Goal: Contribute content

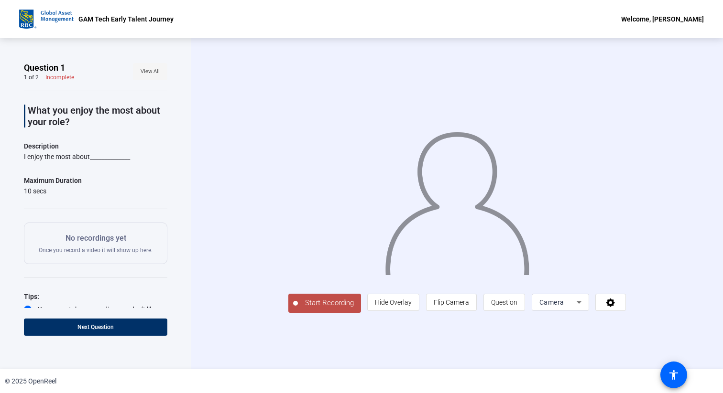
click at [151, 81] on span at bounding box center [150, 71] width 34 height 23
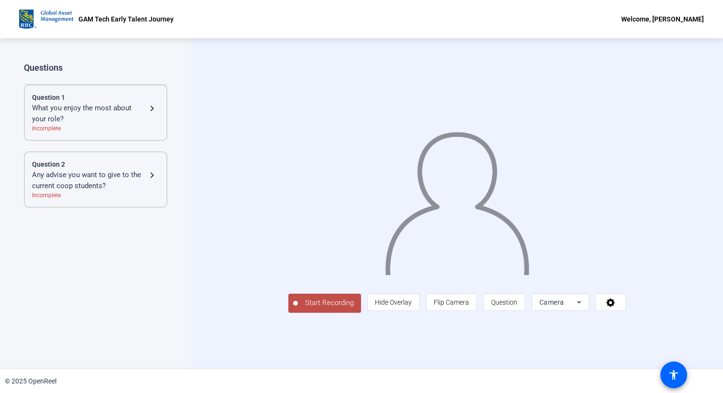
click at [142, 118] on div "What you enjoy the most about your role?" at bounding box center [89, 114] width 114 height 22
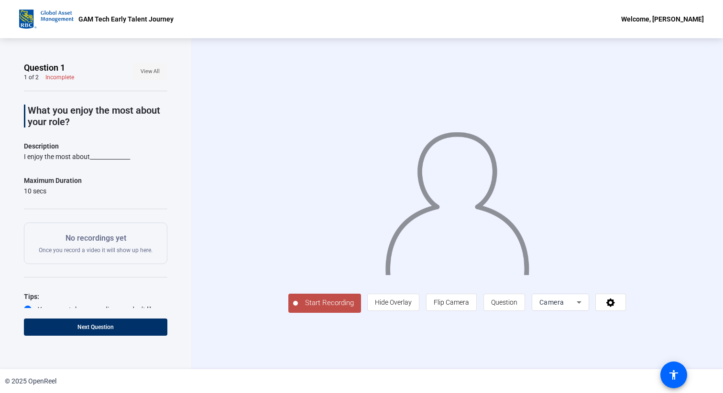
click at [161, 66] on span at bounding box center [150, 71] width 34 height 23
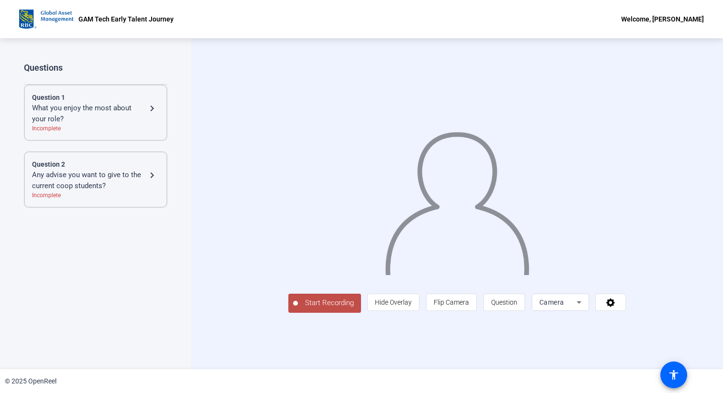
click at [128, 111] on div "What you enjoy the most about your role?" at bounding box center [89, 114] width 114 height 22
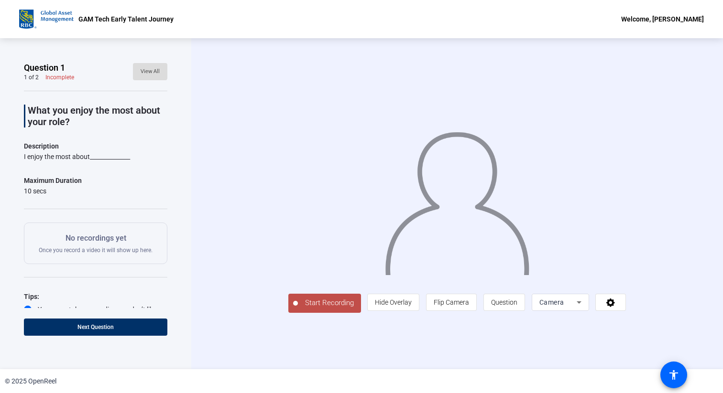
click at [150, 71] on span "View All" at bounding box center [150, 72] width 19 height 14
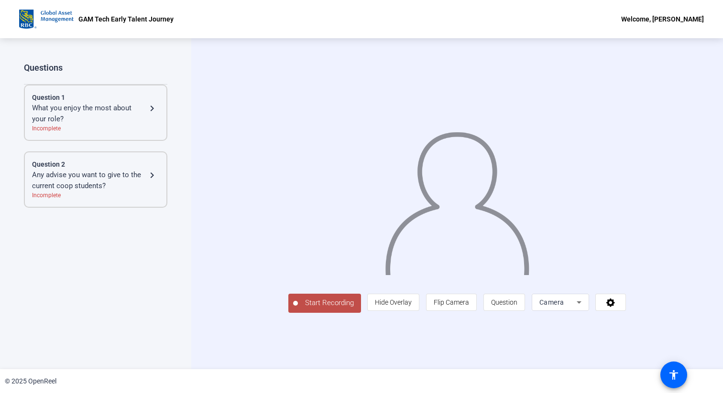
click at [115, 173] on div "Any advise you want to give to the current coop students?" at bounding box center [89, 181] width 114 height 22
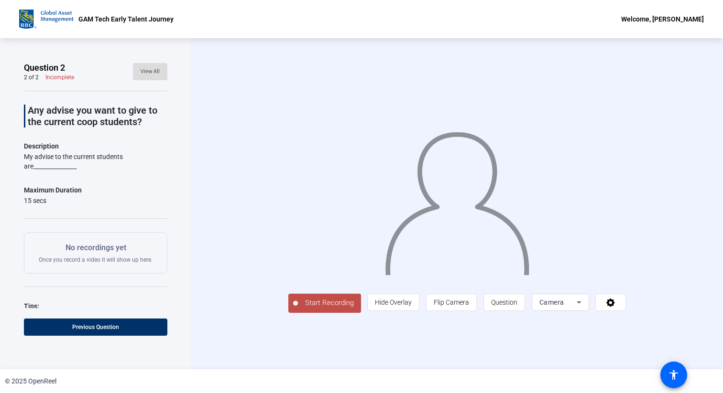
click at [145, 78] on button "View All" at bounding box center [150, 71] width 34 height 17
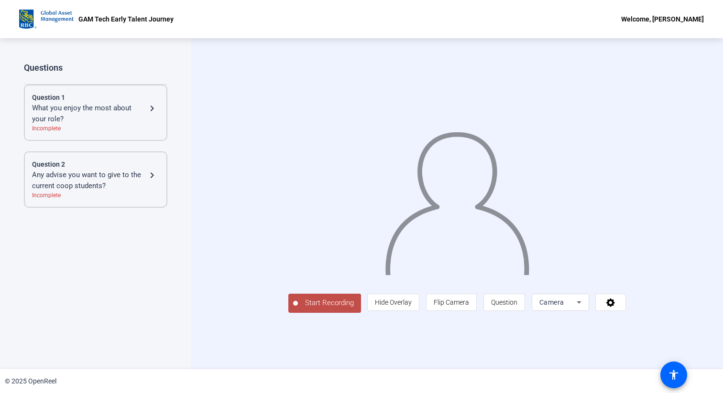
click at [130, 98] on div "Question 1" at bounding box center [95, 98] width 127 height 10
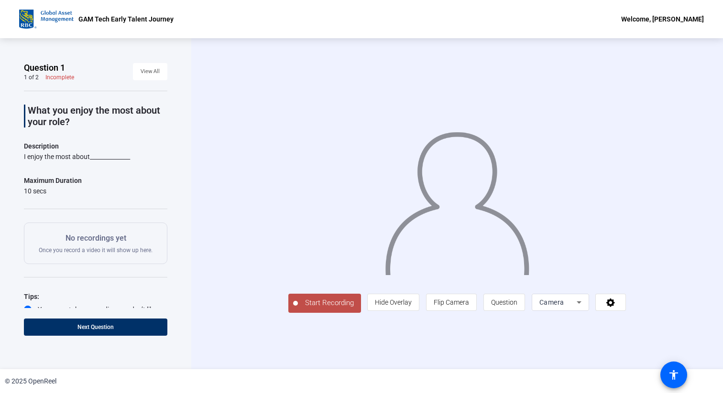
click at [298, 309] on span "Start Recording" at bounding box center [329, 303] width 63 height 11
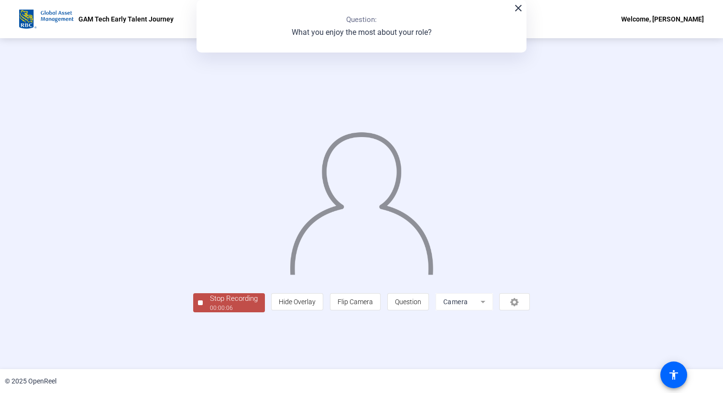
click at [203, 313] on span "Stop Recording 00:00:06" at bounding box center [234, 303] width 62 height 20
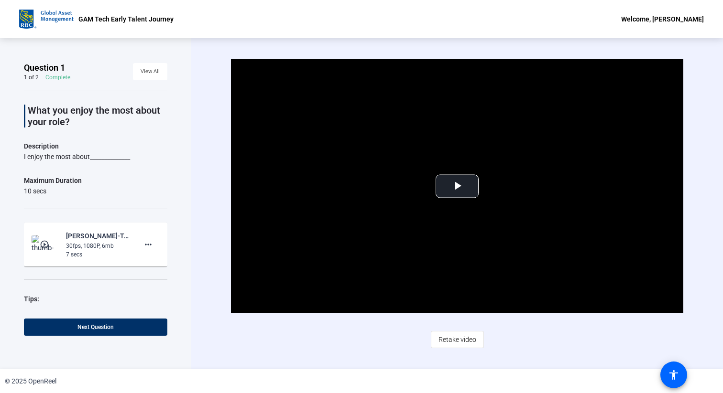
click at [47, 240] on mat-icon "play_circle_outline" at bounding box center [45, 245] width 11 height 10
click at [434, 188] on video "Video Player" at bounding box center [457, 186] width 452 height 254
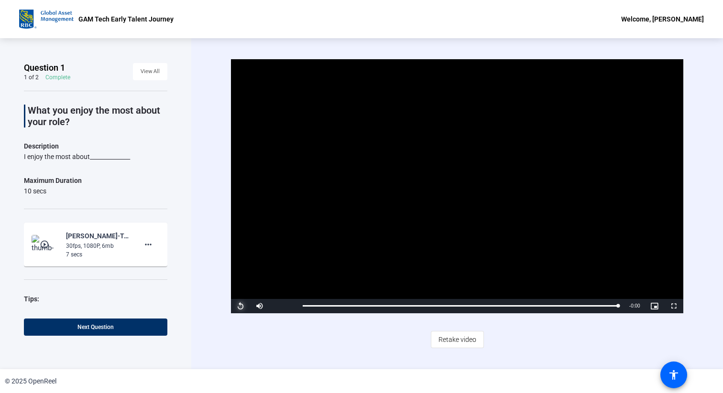
click at [236, 306] on span "Video Player" at bounding box center [240, 306] width 19 height 0
click at [455, 339] on span "Retake video" at bounding box center [457, 340] width 38 height 18
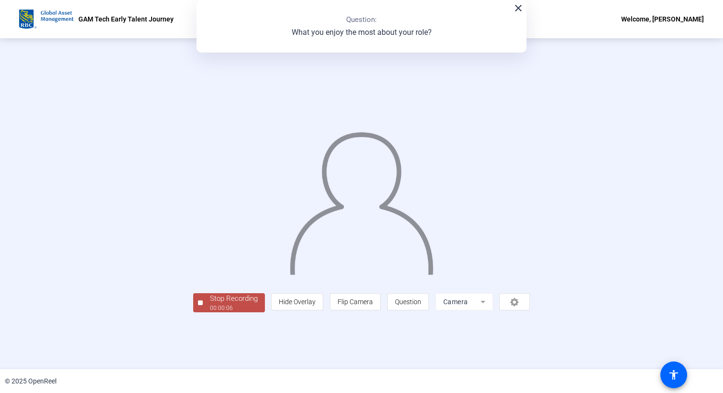
click at [210, 304] on div "Stop Recording" at bounding box center [234, 298] width 48 height 11
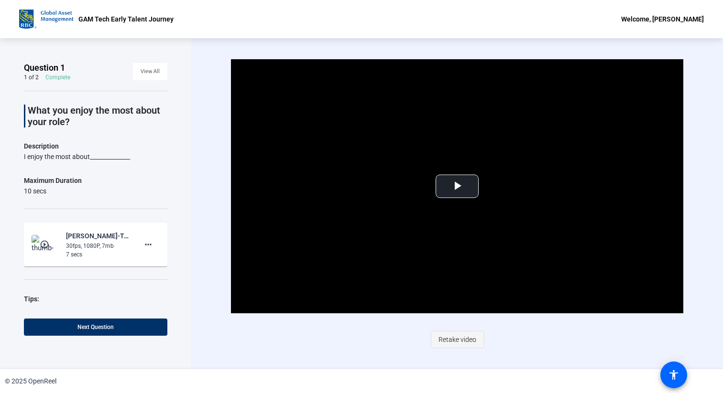
click at [460, 340] on span "Retake video" at bounding box center [457, 340] width 38 height 18
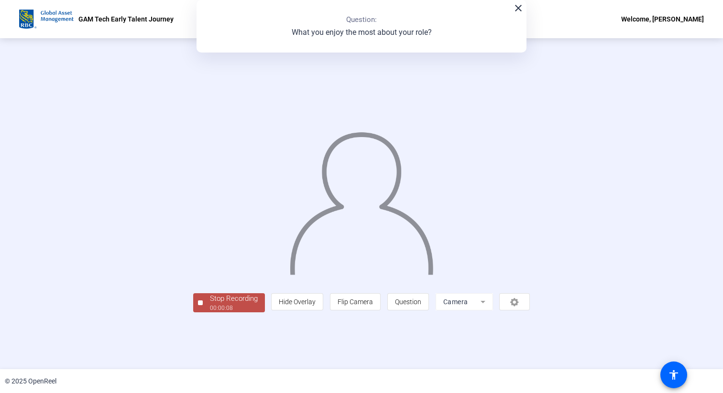
click at [210, 304] on div "Stop Recording" at bounding box center [234, 298] width 48 height 11
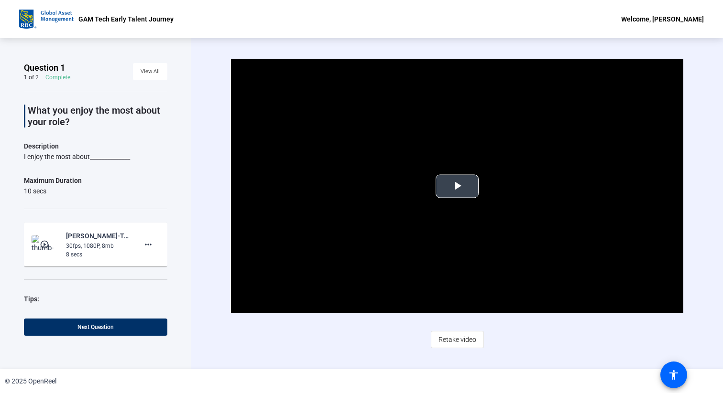
click at [457, 186] on span "Video Player" at bounding box center [457, 186] width 0 height 0
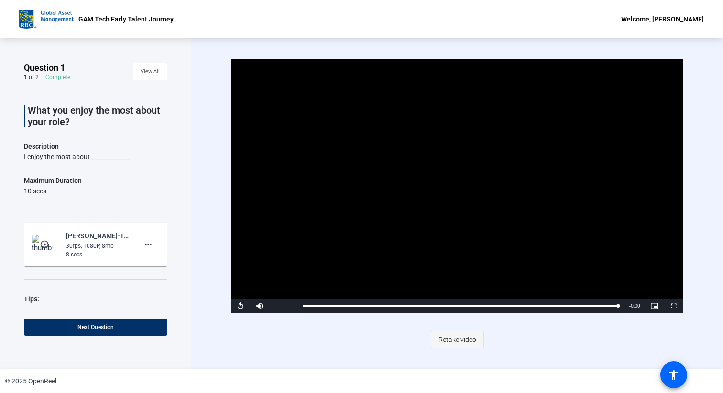
click at [454, 344] on span "Retake video" at bounding box center [457, 340] width 38 height 18
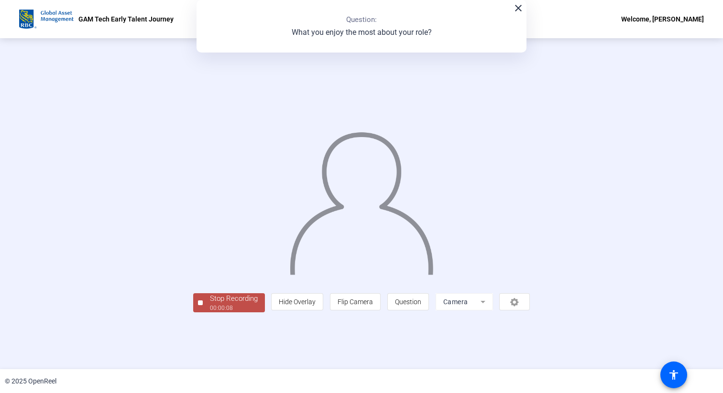
click at [210, 304] on div "Stop Recording" at bounding box center [234, 298] width 48 height 11
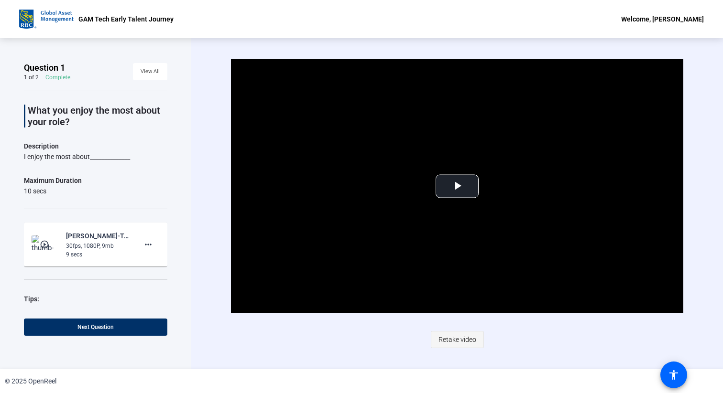
click at [450, 340] on span "Retake video" at bounding box center [457, 340] width 38 height 18
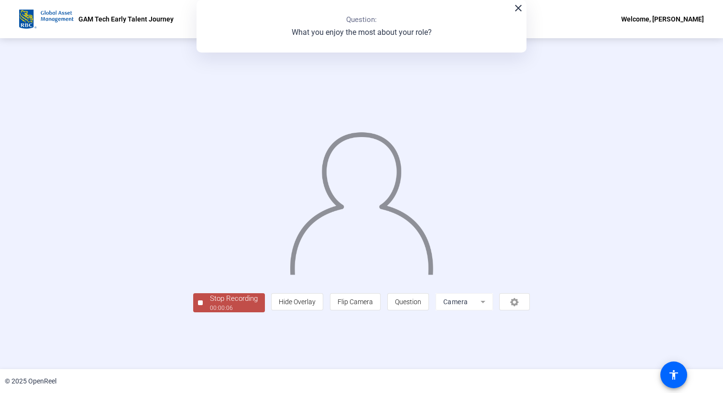
click at [210, 313] on div "00:00:06" at bounding box center [234, 308] width 48 height 9
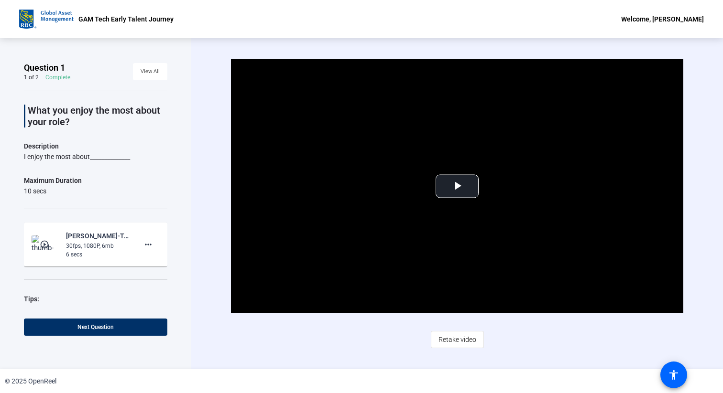
click at [50, 242] on mat-icon "play_circle_outline" at bounding box center [45, 245] width 11 height 10
click at [457, 186] on span "Video Player" at bounding box center [457, 186] width 0 height 0
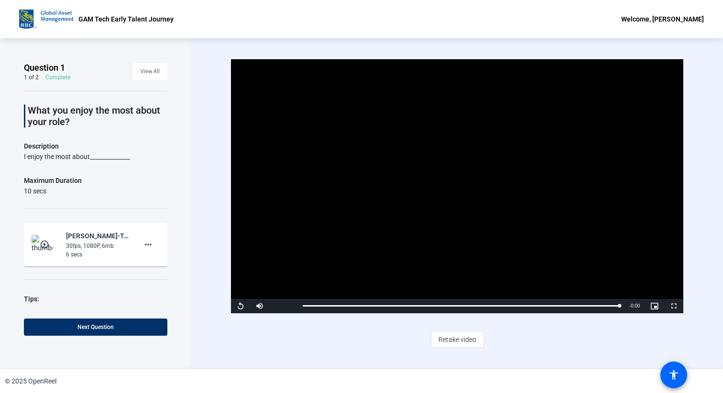
click at [165, 309] on div "Question 1 1 of 2 Complete View All What you enjoy the most about your role? De…" at bounding box center [95, 203] width 143 height 283
click at [147, 282] on div "What you enjoy the most about your role? Description I enjoy the most about____…" at bounding box center [95, 216] width 143 height 250
click at [86, 327] on span "Next Question" at bounding box center [95, 327] width 36 height 7
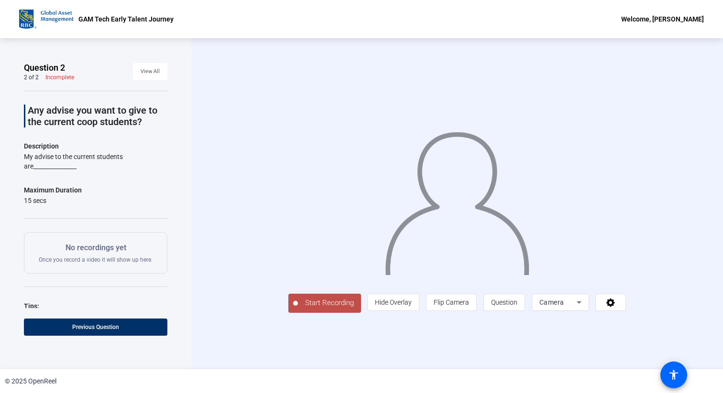
click at [298, 309] on span "Start Recording" at bounding box center [329, 303] width 63 height 11
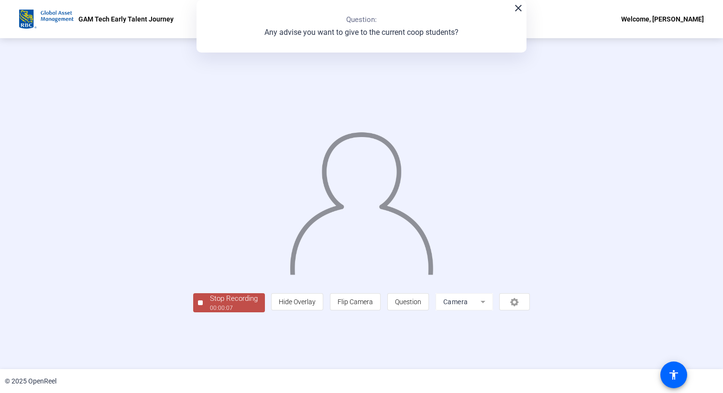
click at [210, 304] on div "Stop Recording" at bounding box center [234, 298] width 48 height 11
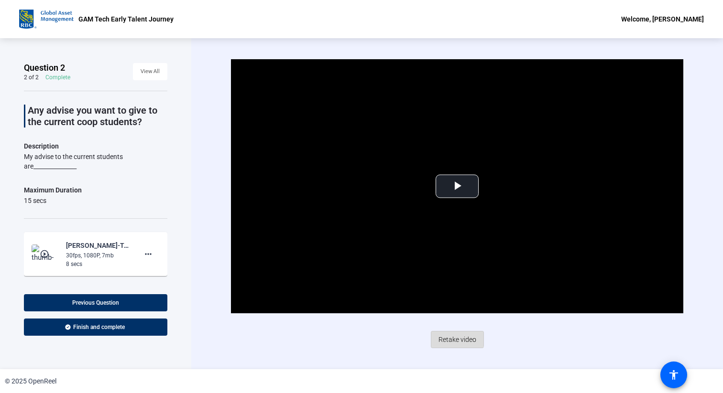
click at [447, 337] on span "Retake video" at bounding box center [457, 340] width 38 height 18
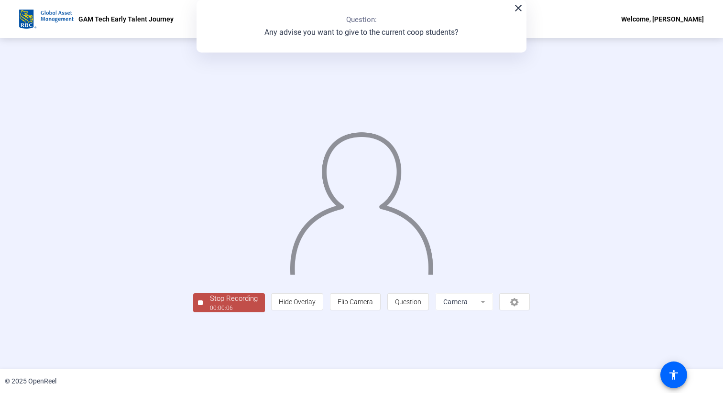
click at [210, 304] on div "Stop Recording" at bounding box center [234, 298] width 48 height 11
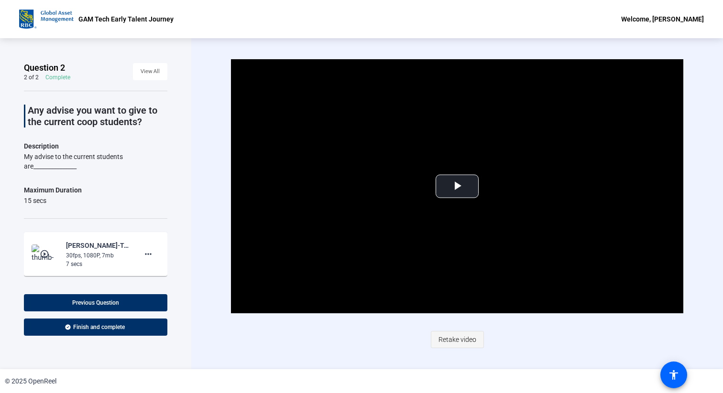
click at [453, 339] on span "Retake video" at bounding box center [457, 340] width 38 height 18
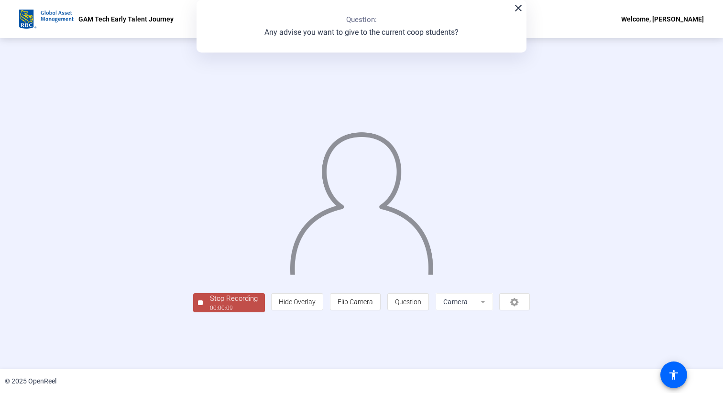
click at [210, 313] on div "00:00:09" at bounding box center [234, 308] width 48 height 9
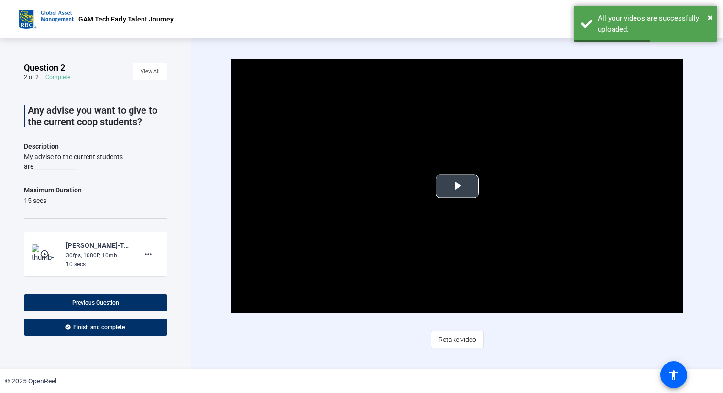
click at [457, 186] on span "Video Player" at bounding box center [457, 186] width 0 height 0
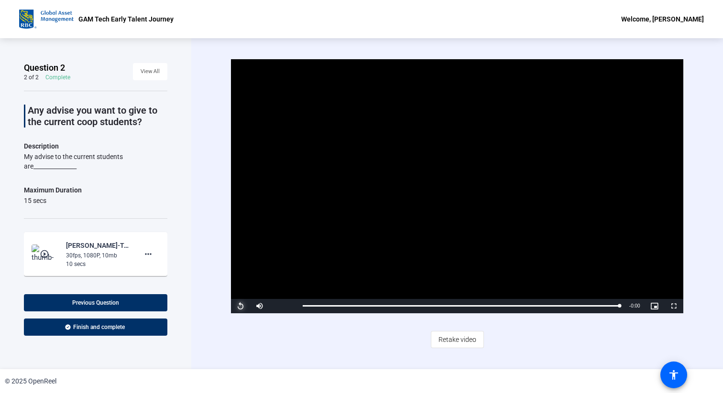
click at [239, 306] on span "Video Player" at bounding box center [240, 306] width 19 height 0
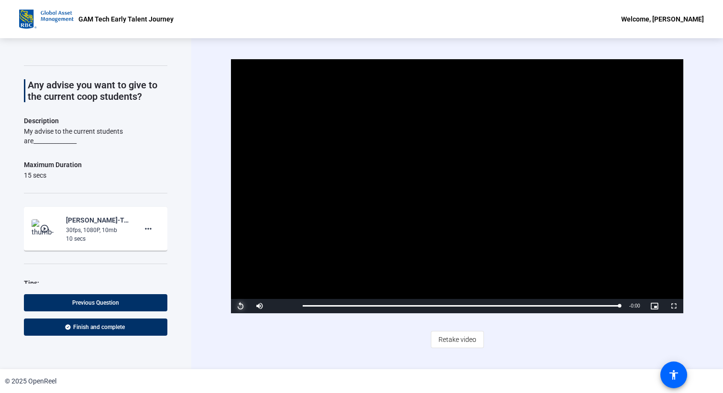
scroll to position [52, 0]
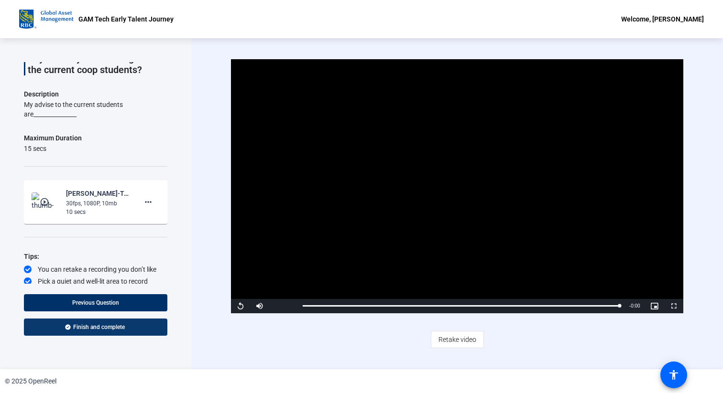
click at [112, 327] on span "Finish and complete" at bounding box center [99, 328] width 52 height 8
